Goal: Information Seeking & Learning: Learn about a topic

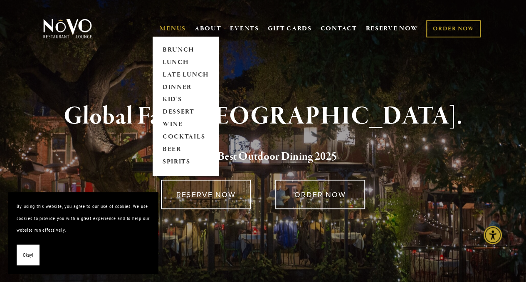
click at [166, 34] on span "MENUS BRUNCH LUNCH LATE LUNCH DINNER KID'S DESSERT WINE COCKTAILS BEER SPIRITS" at bounding box center [173, 29] width 26 height 16
click at [189, 48] on link "BRUNCH" at bounding box center [186, 50] width 52 height 12
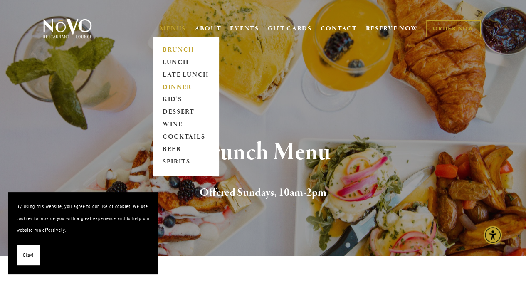
click at [187, 87] on link "DINNER" at bounding box center [186, 87] width 52 height 12
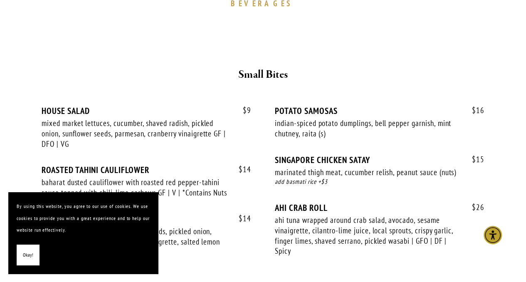
scroll to position [300, 0]
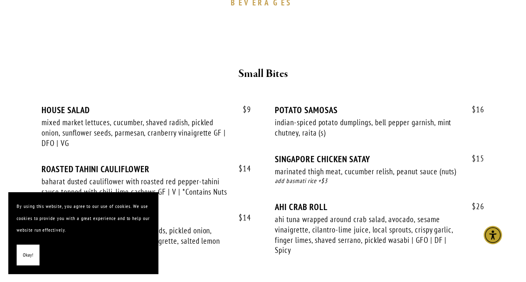
click at [30, 251] on span "Okay!" at bounding box center [28, 255] width 10 height 12
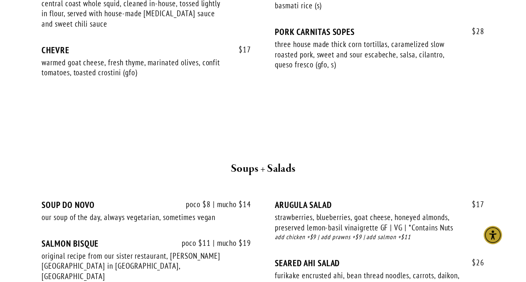
scroll to position [838, 0]
drag, startPoint x: 285, startPoint y: 30, endPoint x: 372, endPoint y: 25, distance: 87.5
click at [350, 30] on div "PORK CARNITAS SOPES" at bounding box center [379, 32] width 209 height 10
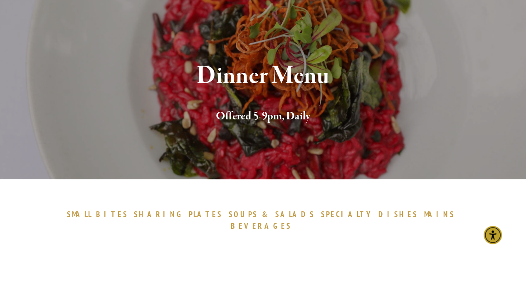
scroll to position [76, 0]
